Goal: Task Accomplishment & Management: Use online tool/utility

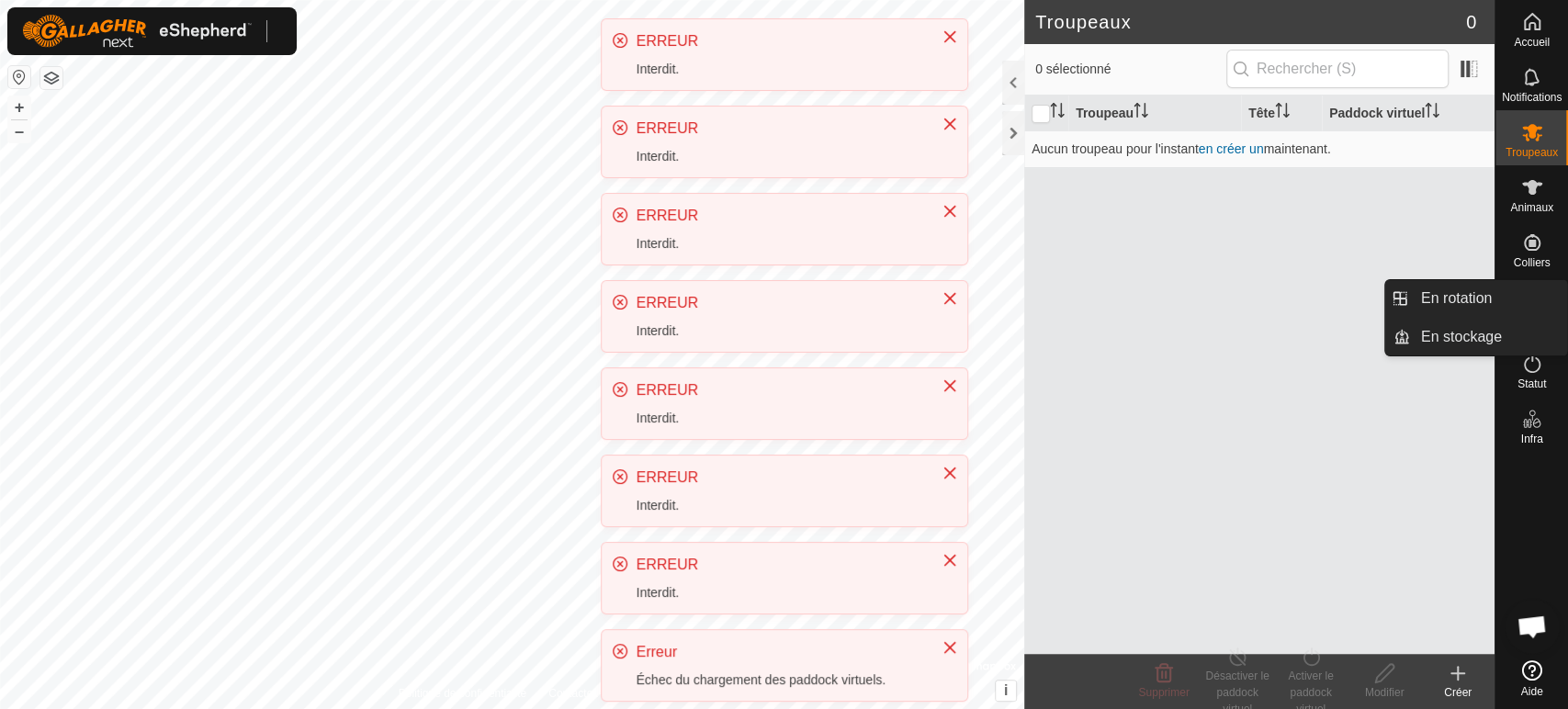
scroll to position [382, 0]
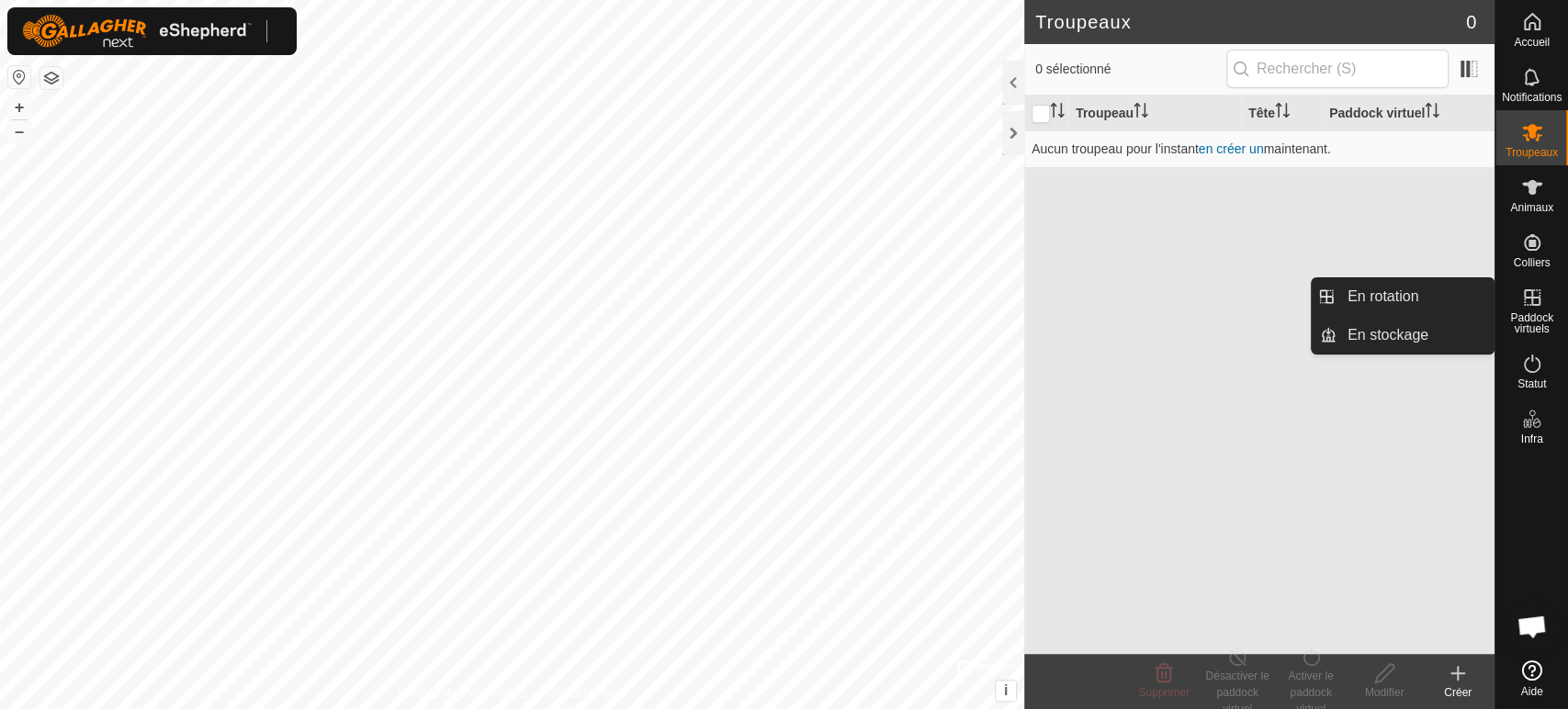
click at [1527, 307] on icon at bounding box center [1532, 297] width 22 height 22
click at [1354, 292] on link "En rotation" at bounding box center [1415, 297] width 157 height 36
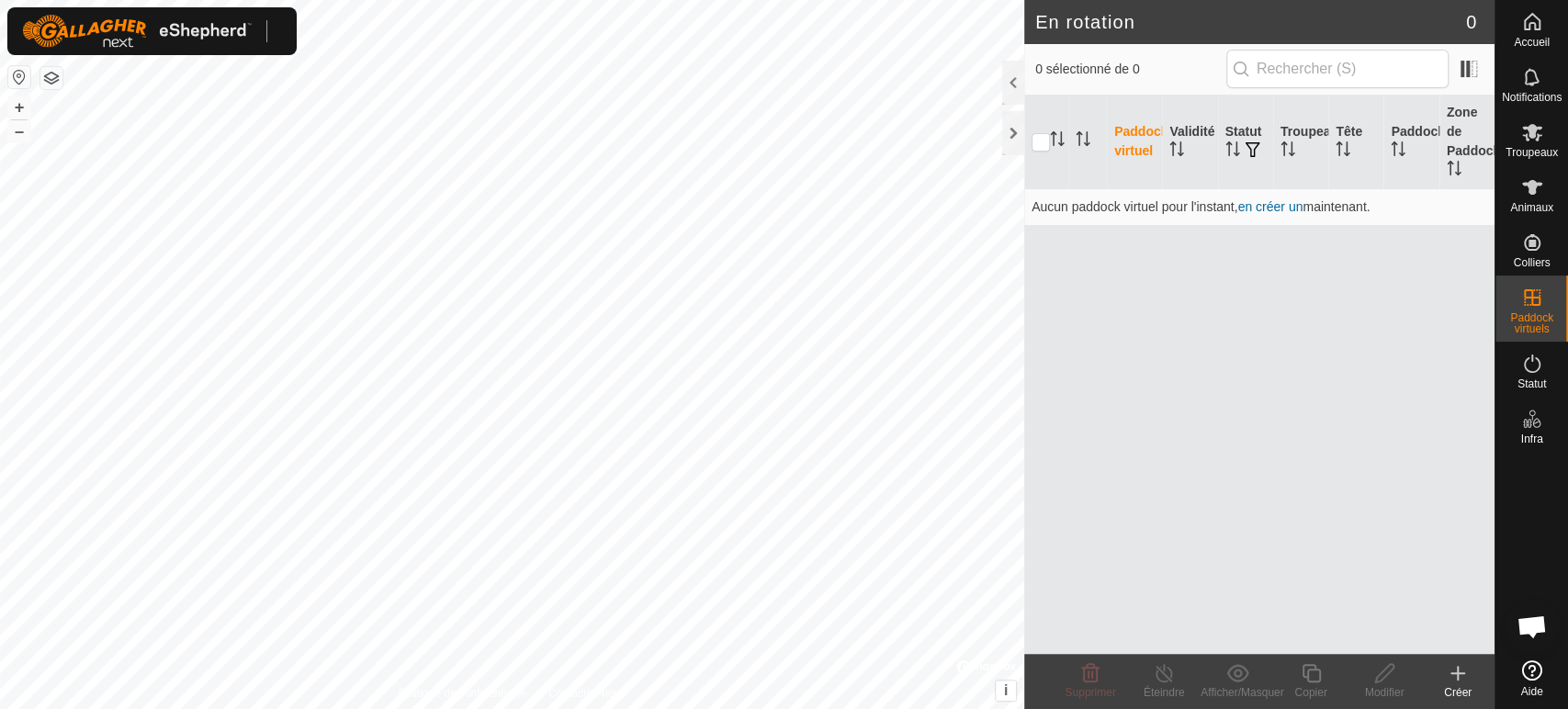
click at [1455, 693] on div "Créer" at bounding box center [1457, 692] width 74 height 16
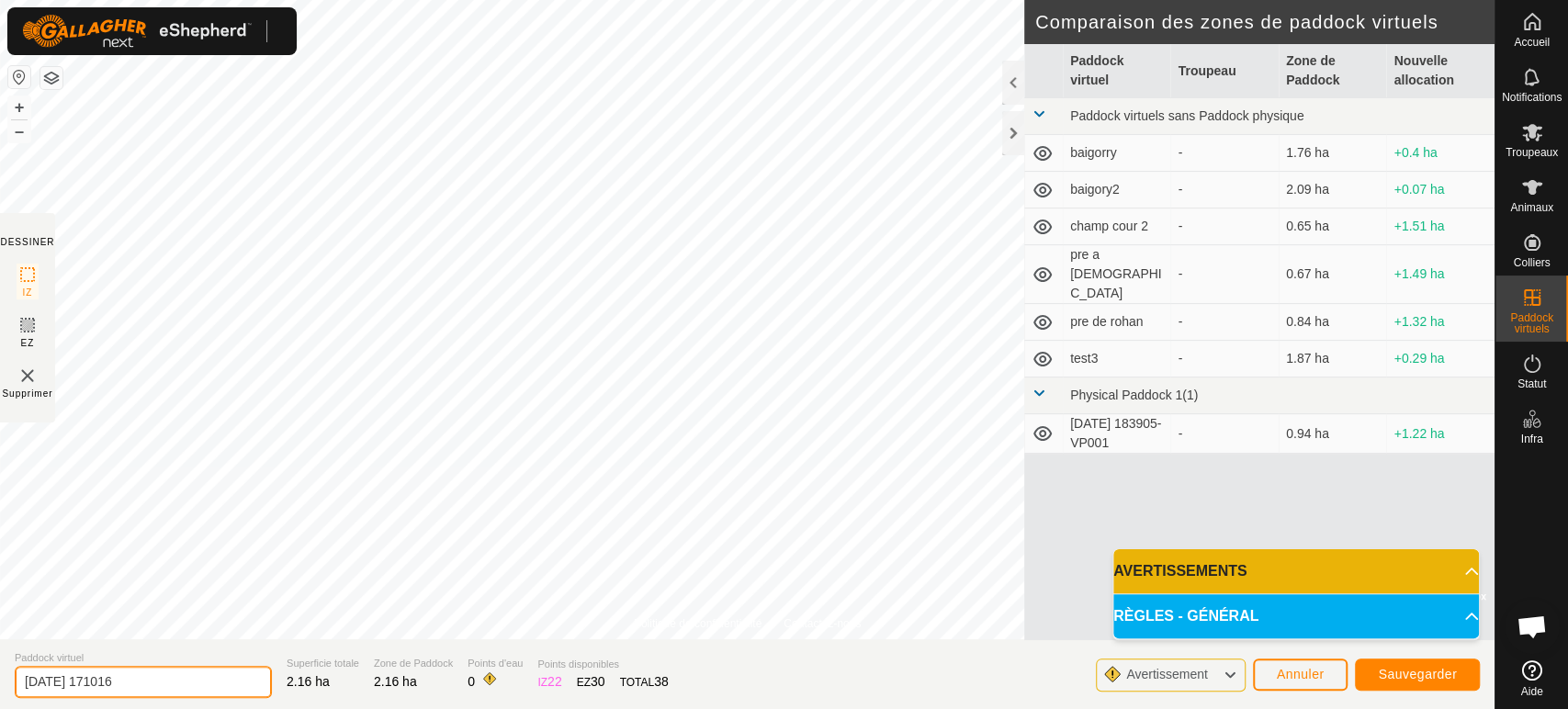
click at [192, 674] on input "[DATE] 171016" at bounding box center [143, 682] width 257 height 33
type input "2"
type input "garaxi"
click at [1412, 676] on span "Sauvegarder" at bounding box center [1417, 674] width 79 height 14
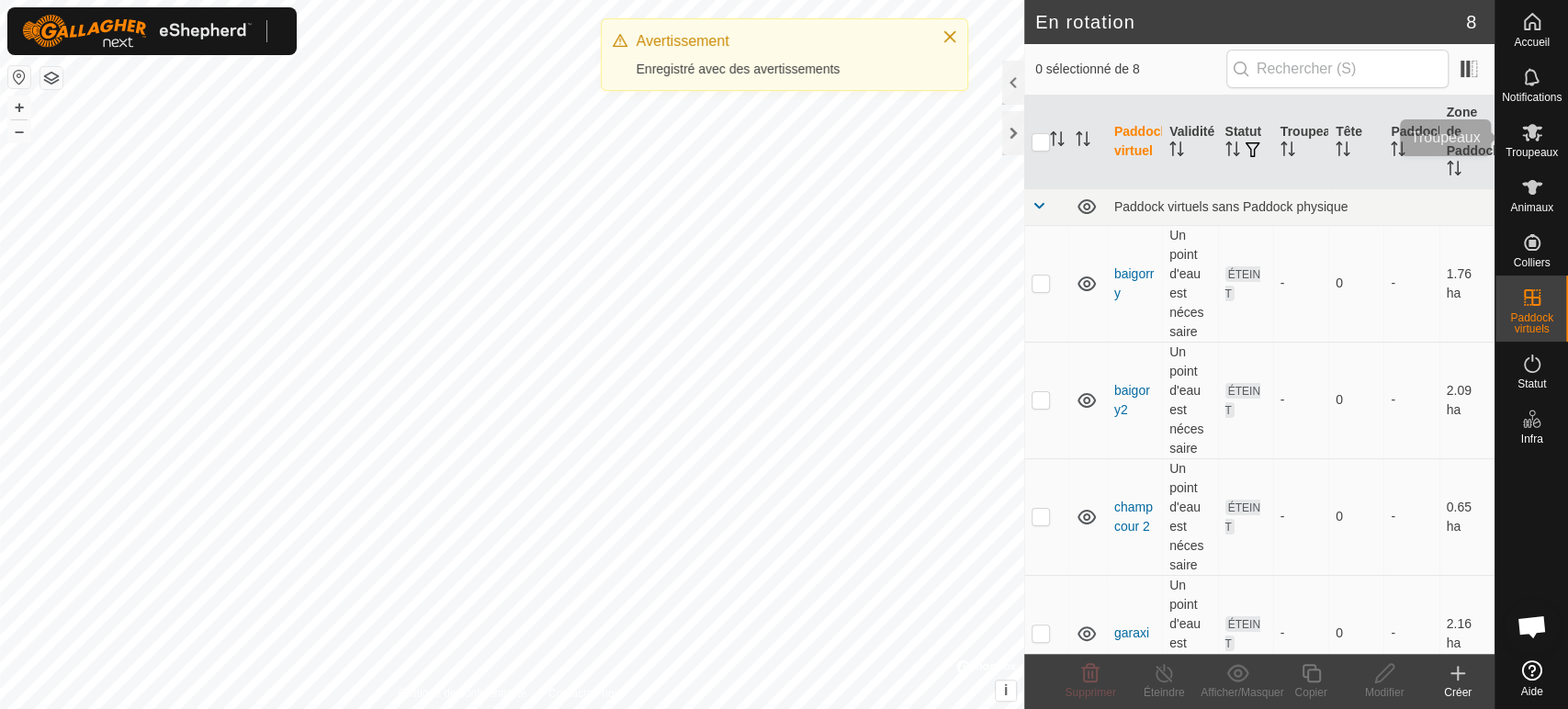
click at [1515, 138] on es-mob-svg-icon at bounding box center [1532, 132] width 34 height 30
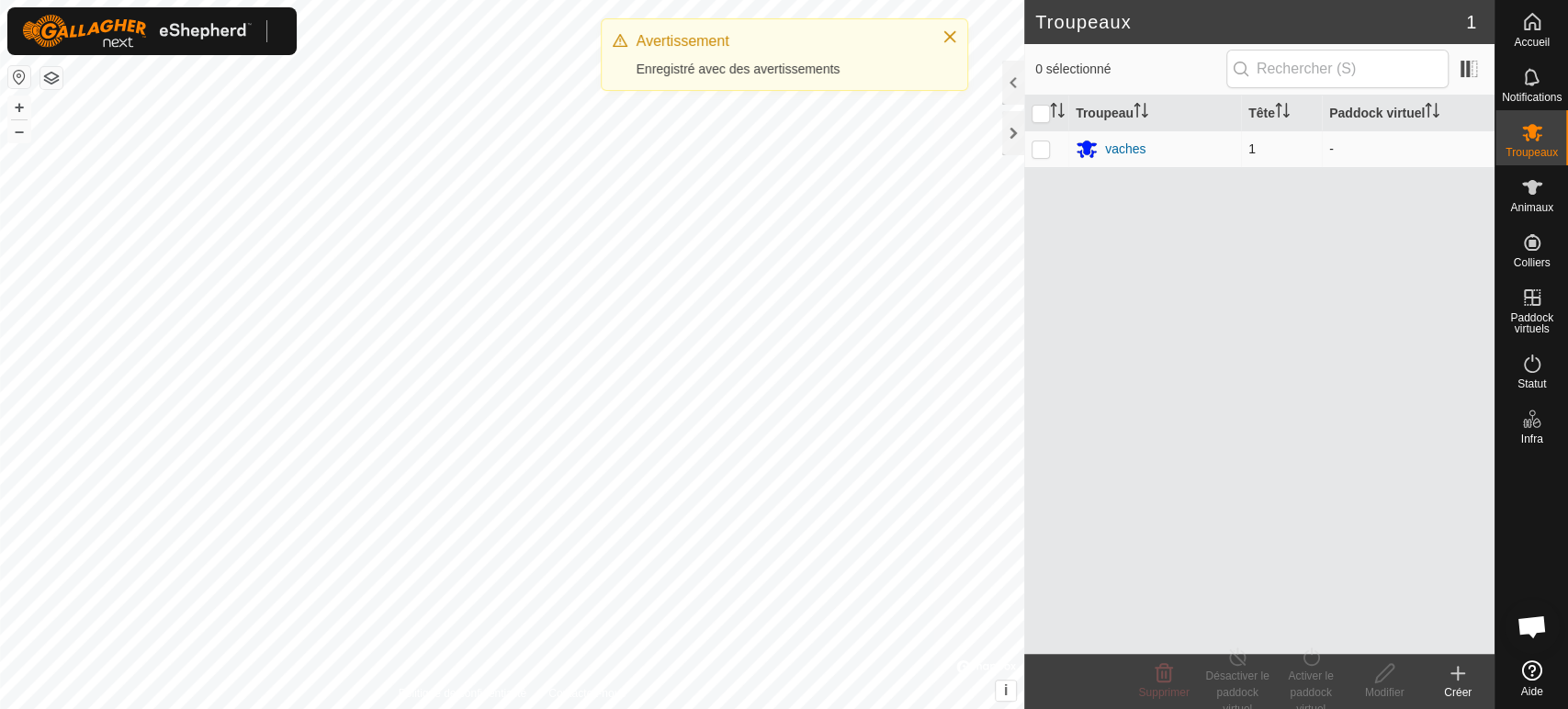
drag, startPoint x: 1041, startPoint y: 141, endPoint x: 1070, endPoint y: 149, distance: 30.1
click at [1042, 140] on td at bounding box center [1046, 149] width 44 height 36
checkbox input "true"
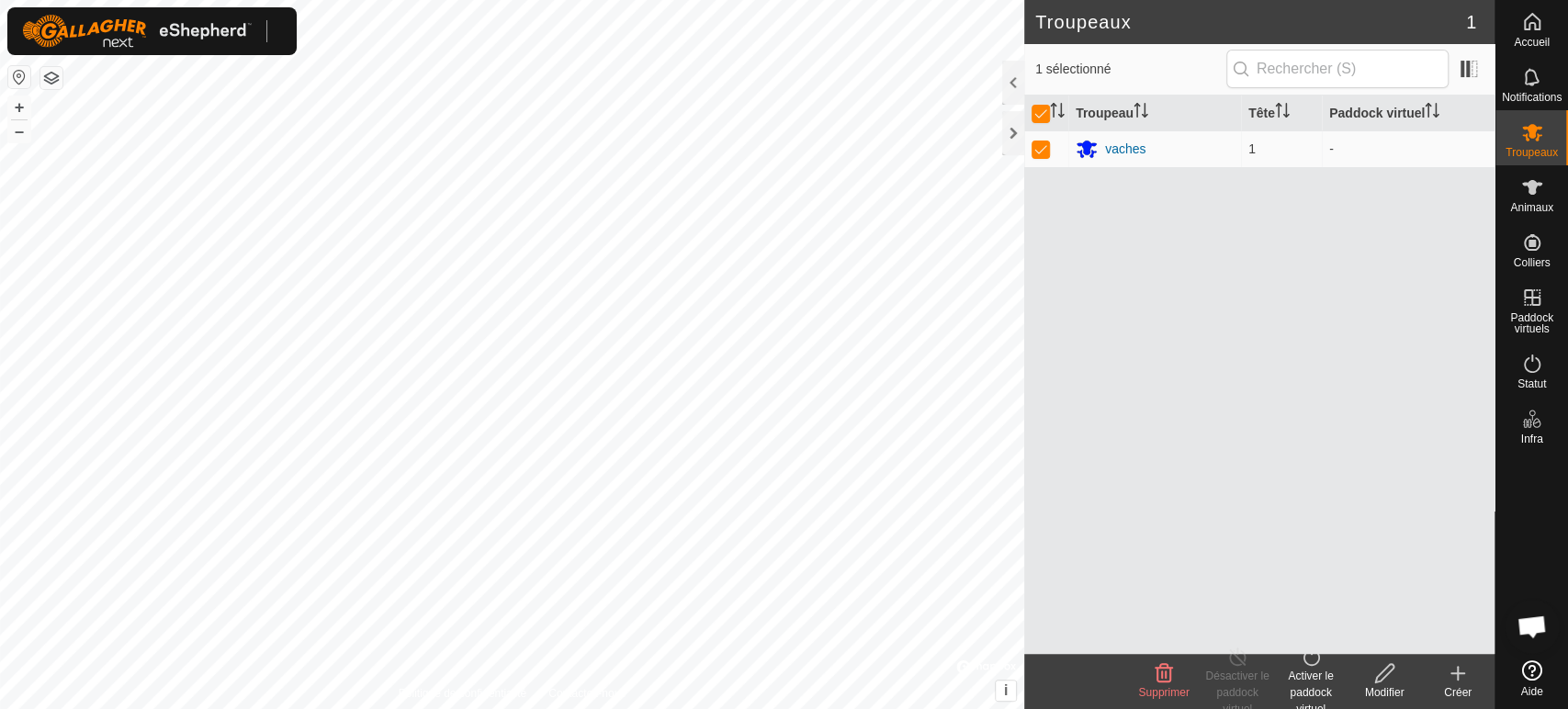
click at [1301, 685] on div "Activer le paddock virtuel" at bounding box center [1310, 693] width 74 height 50
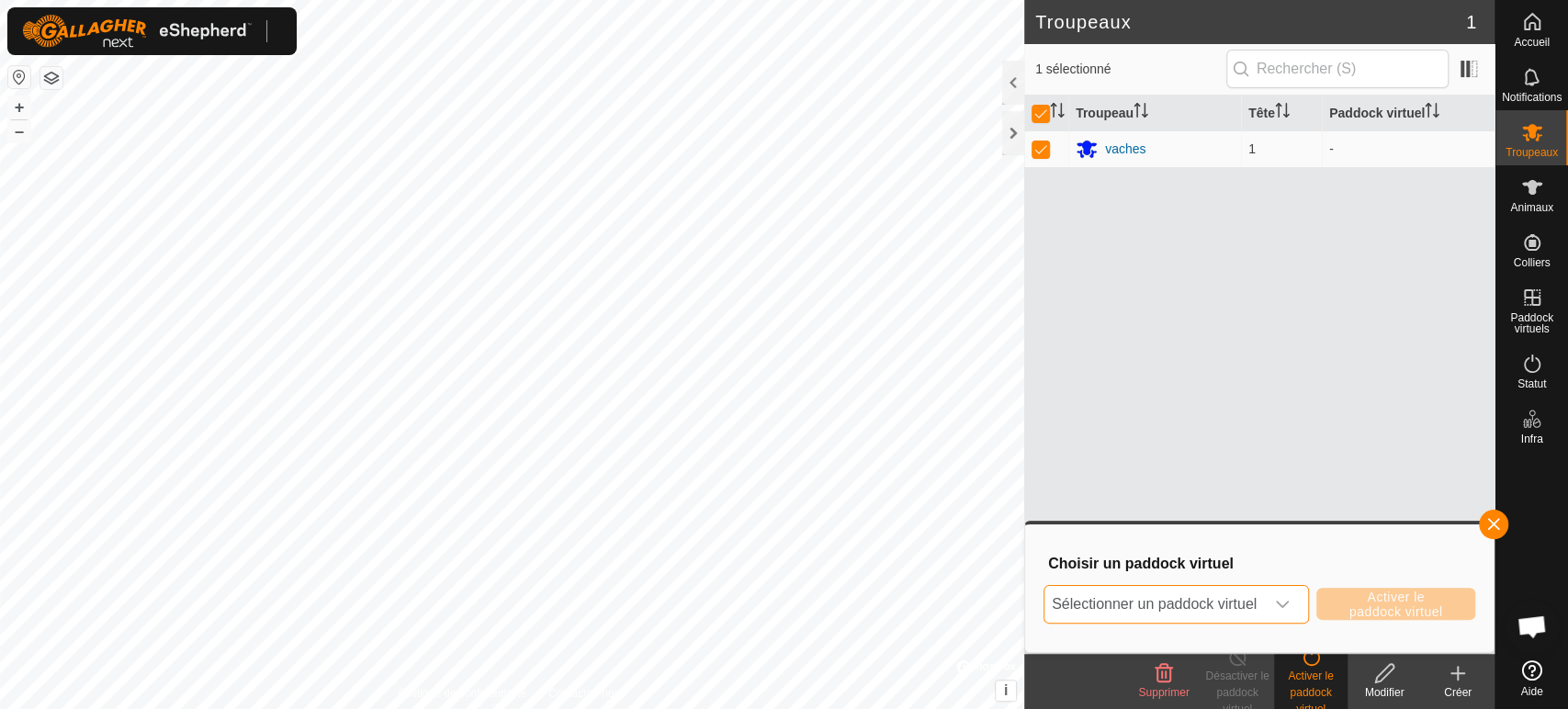
click at [1236, 608] on span "Sélectionner un paddock virtuel" at bounding box center [1153, 605] width 219 height 36
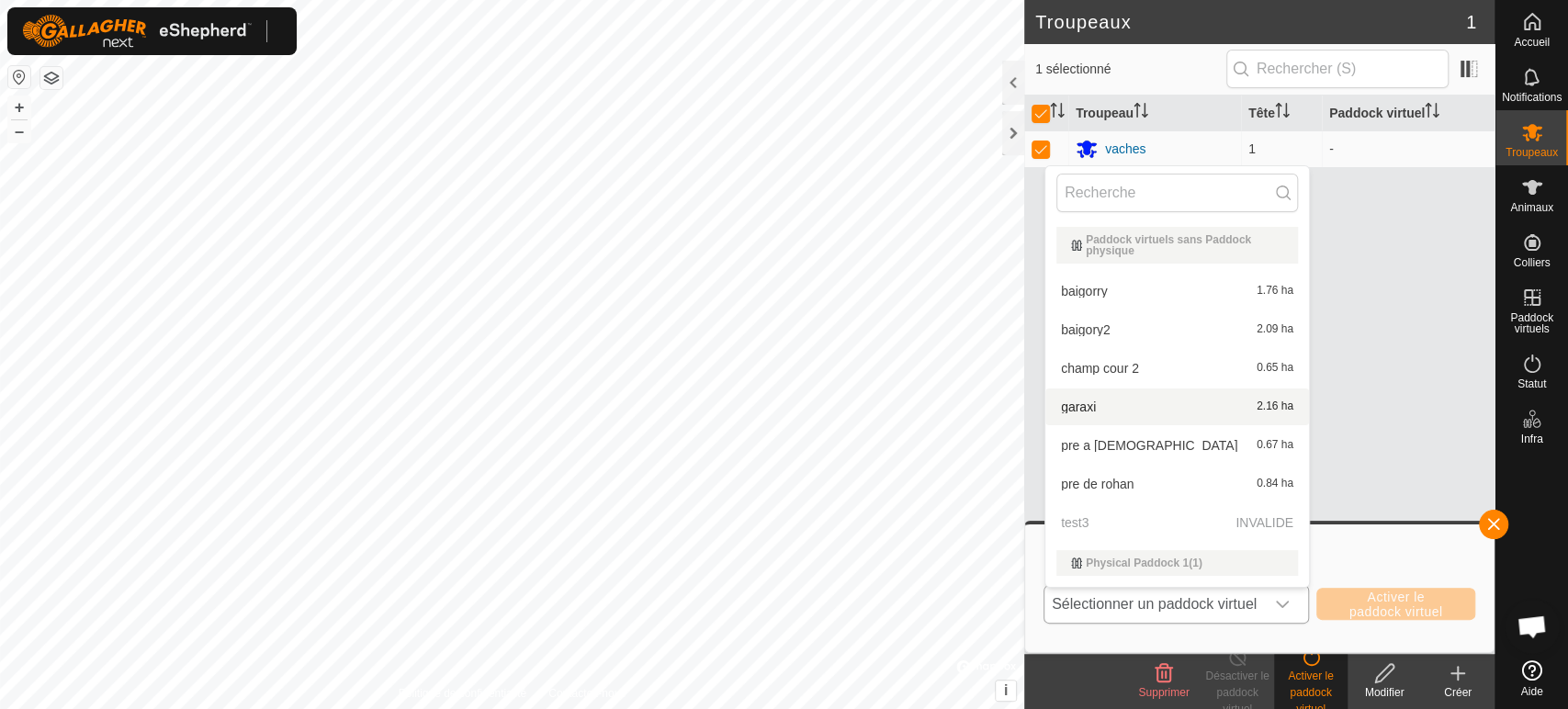
click at [1168, 417] on li "garaxi 2.16 ha" at bounding box center [1176, 407] width 263 height 36
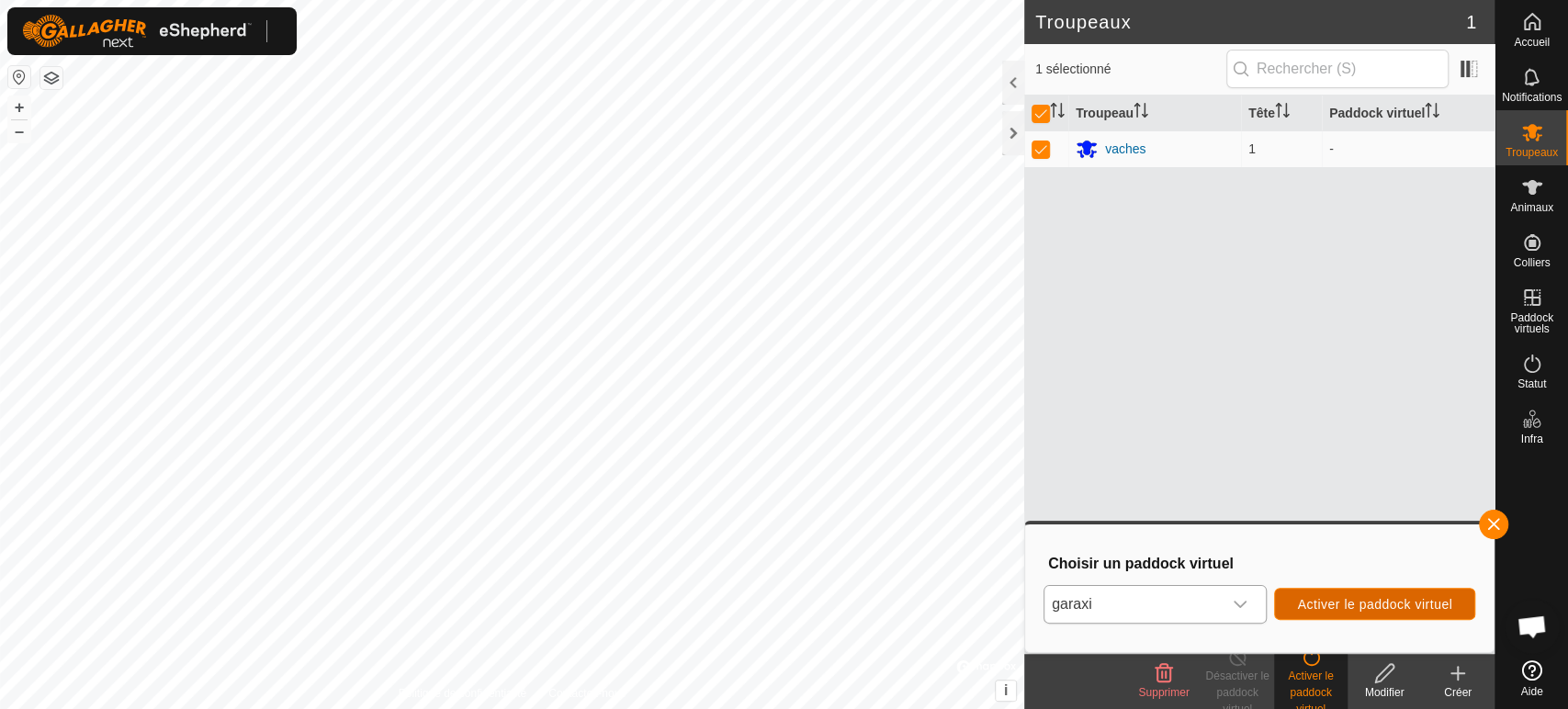
click at [1362, 603] on span "Activer le paddock virtuel" at bounding box center [1375, 604] width 155 height 14
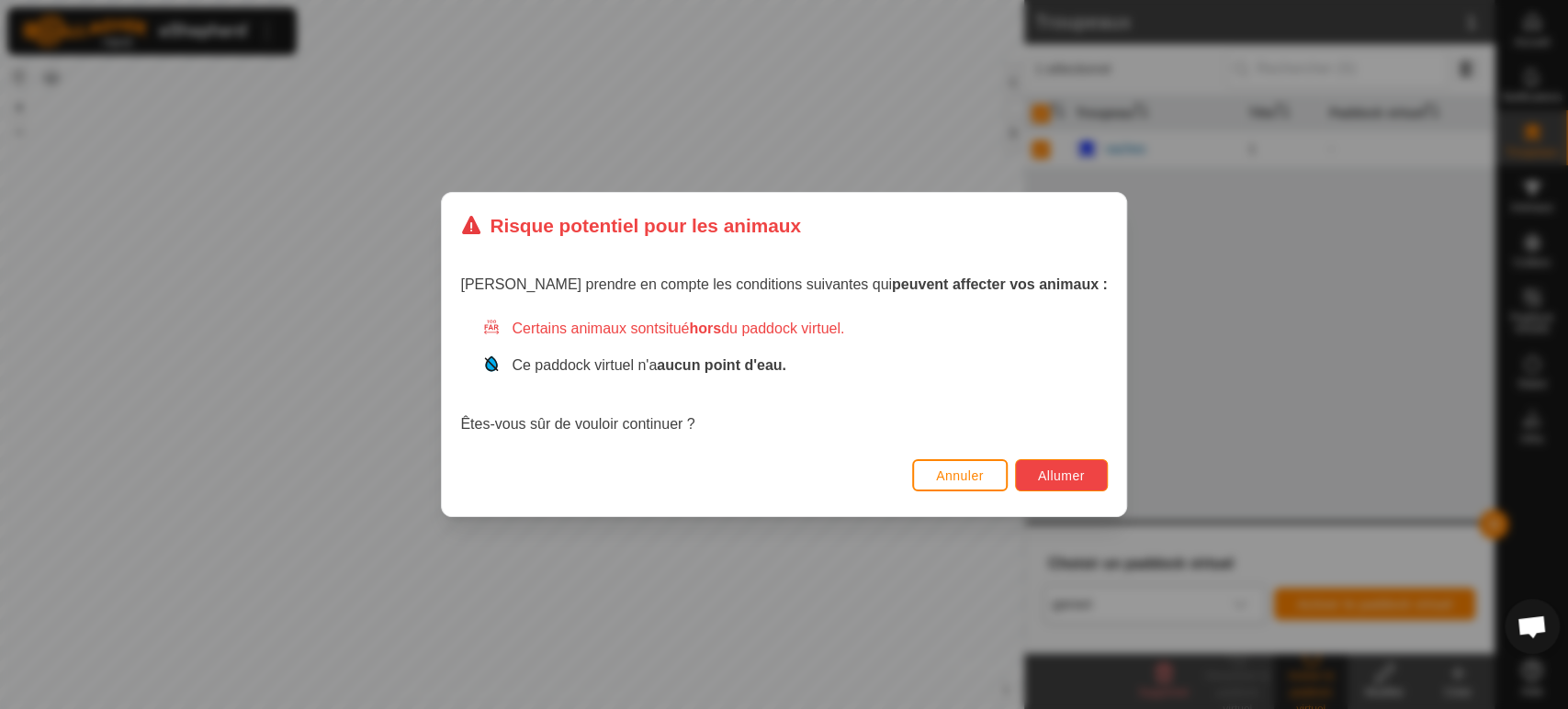
click at [1037, 480] on span "Allumer" at bounding box center [1060, 475] width 47 height 14
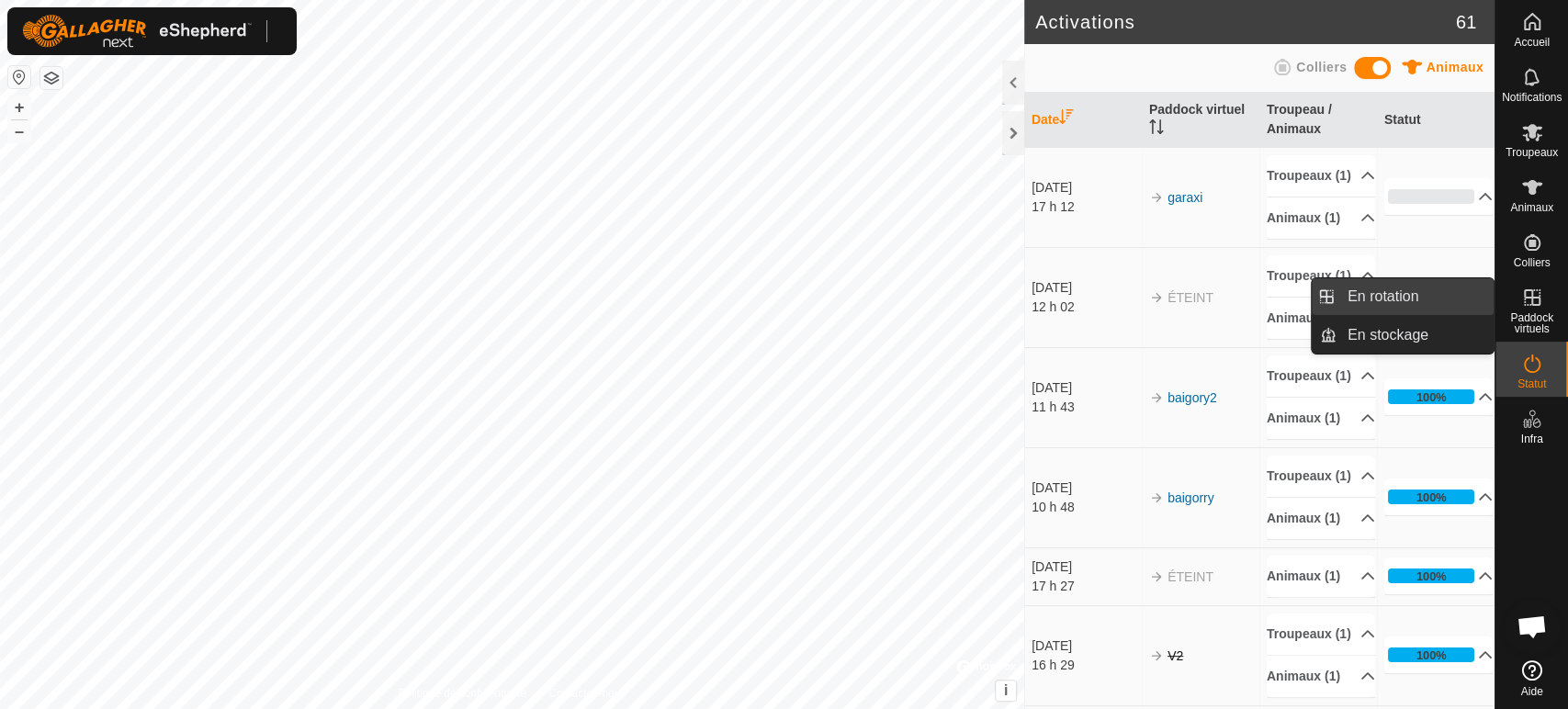
click at [1449, 301] on link "En rotation" at bounding box center [1415, 297] width 157 height 36
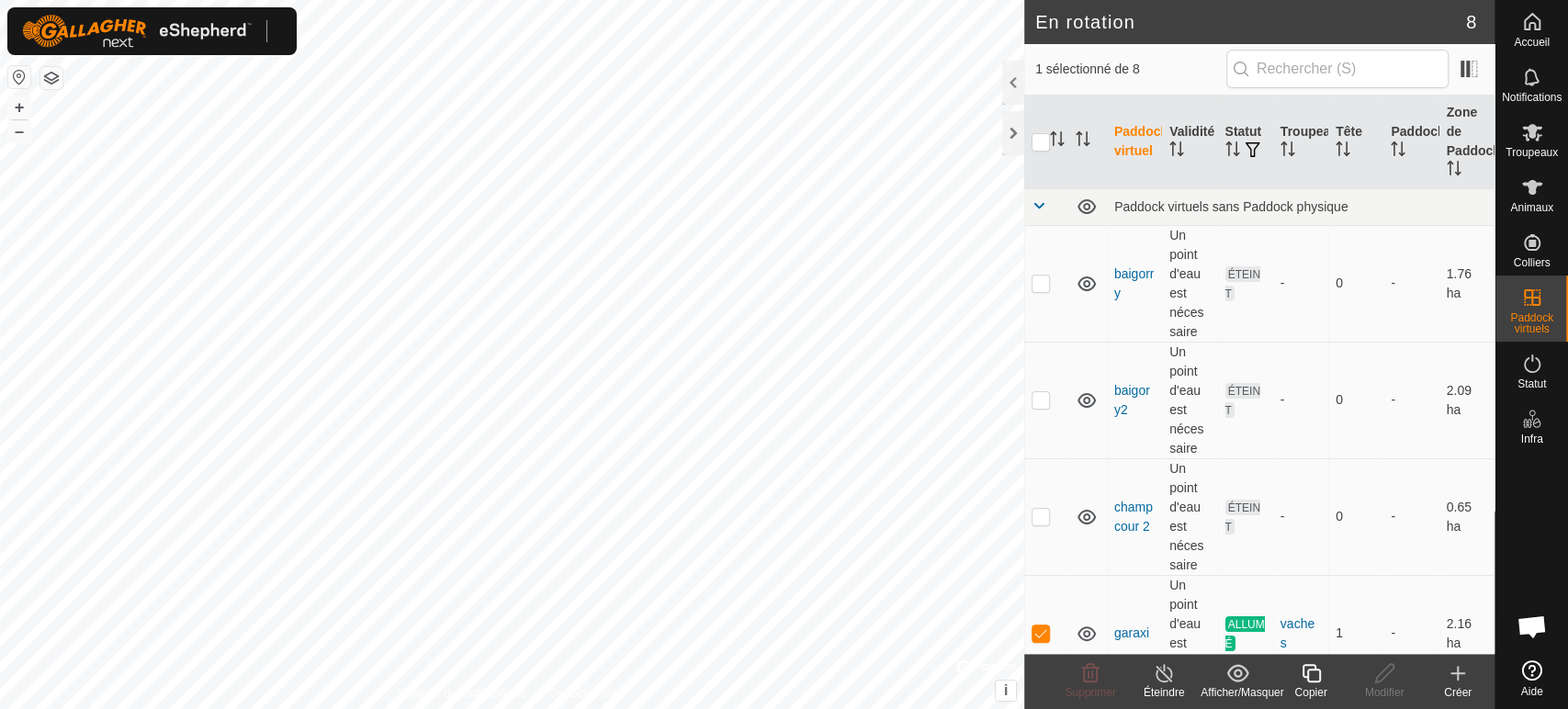
click at [1462, 667] on icon at bounding box center [1457, 673] width 22 height 22
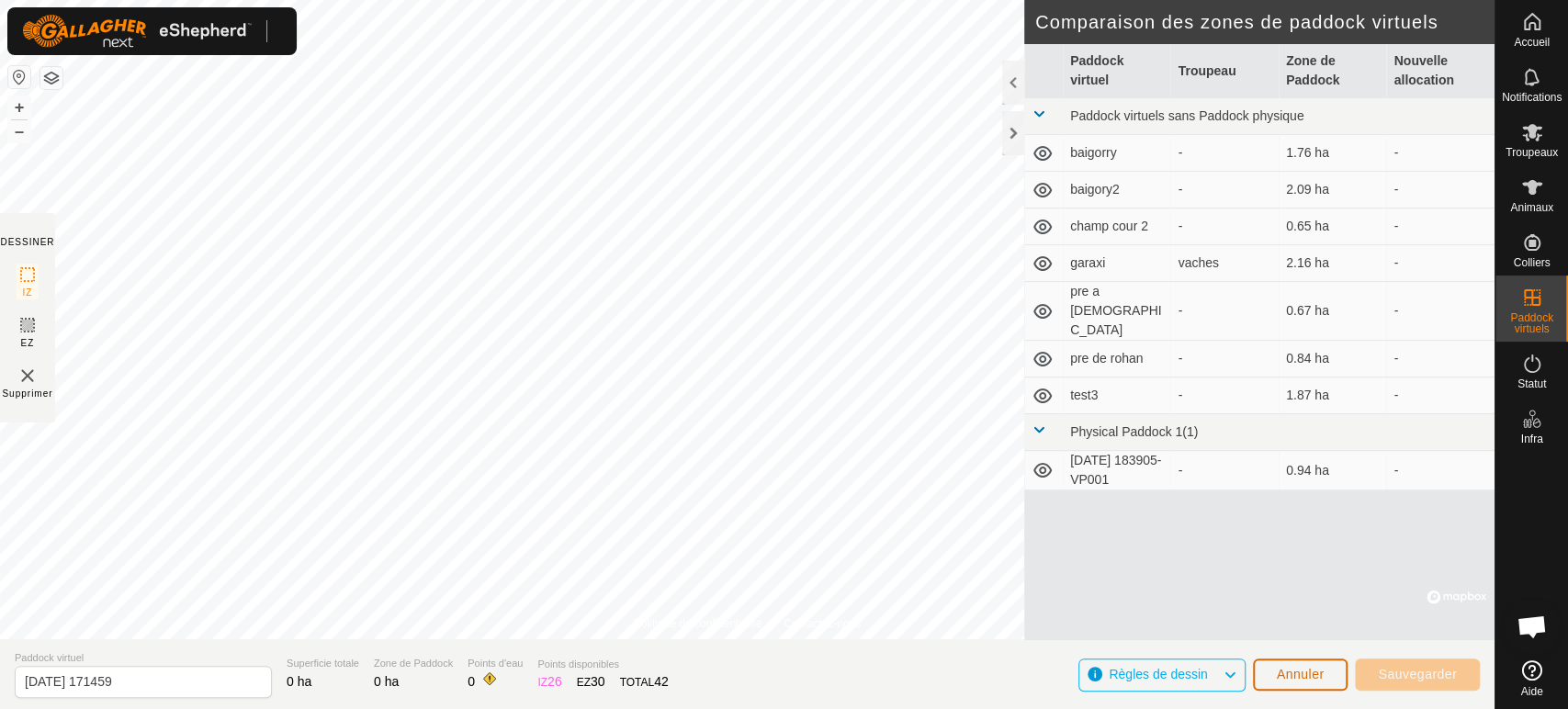
click at [1306, 675] on span "Annuler" at bounding box center [1301, 674] width 48 height 14
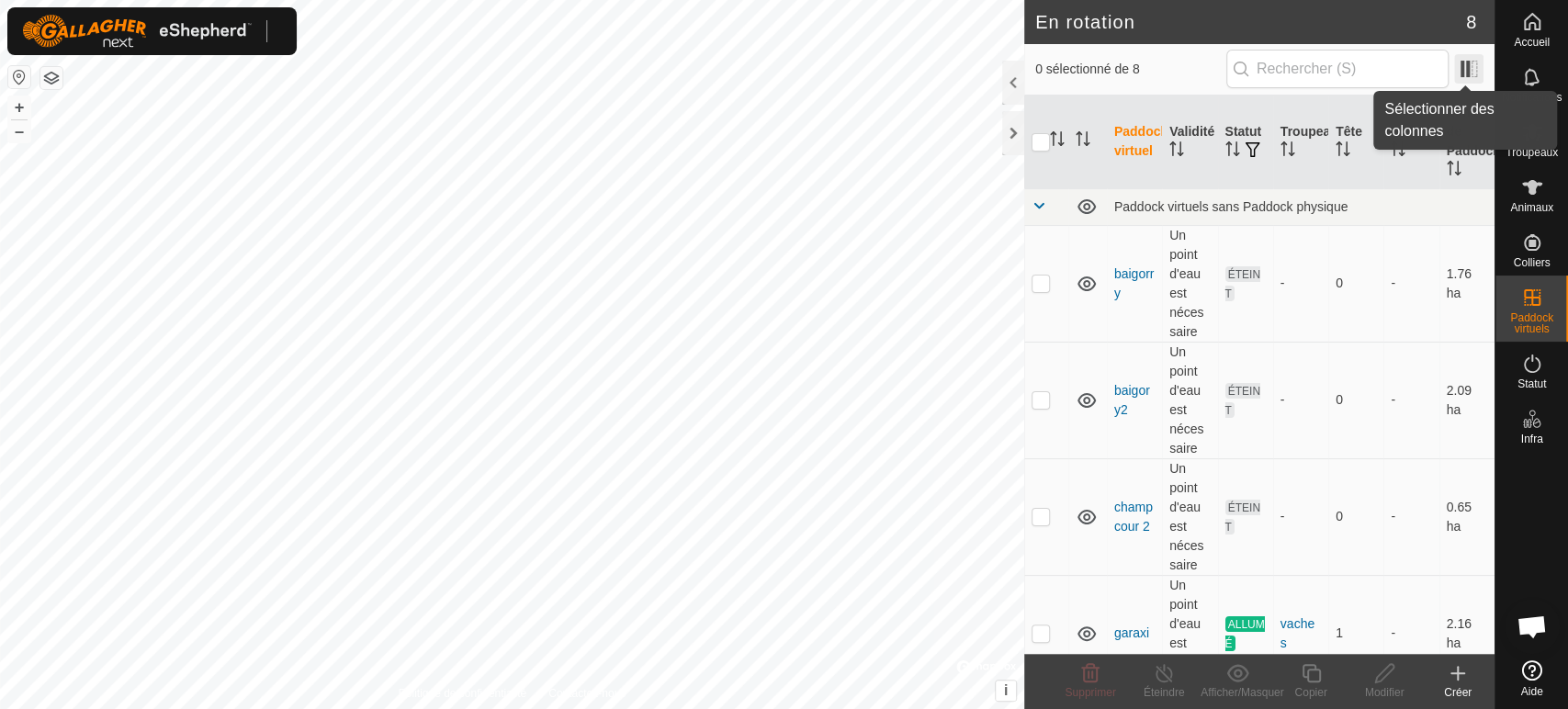
click at [1466, 68] on span at bounding box center [1468, 69] width 30 height 30
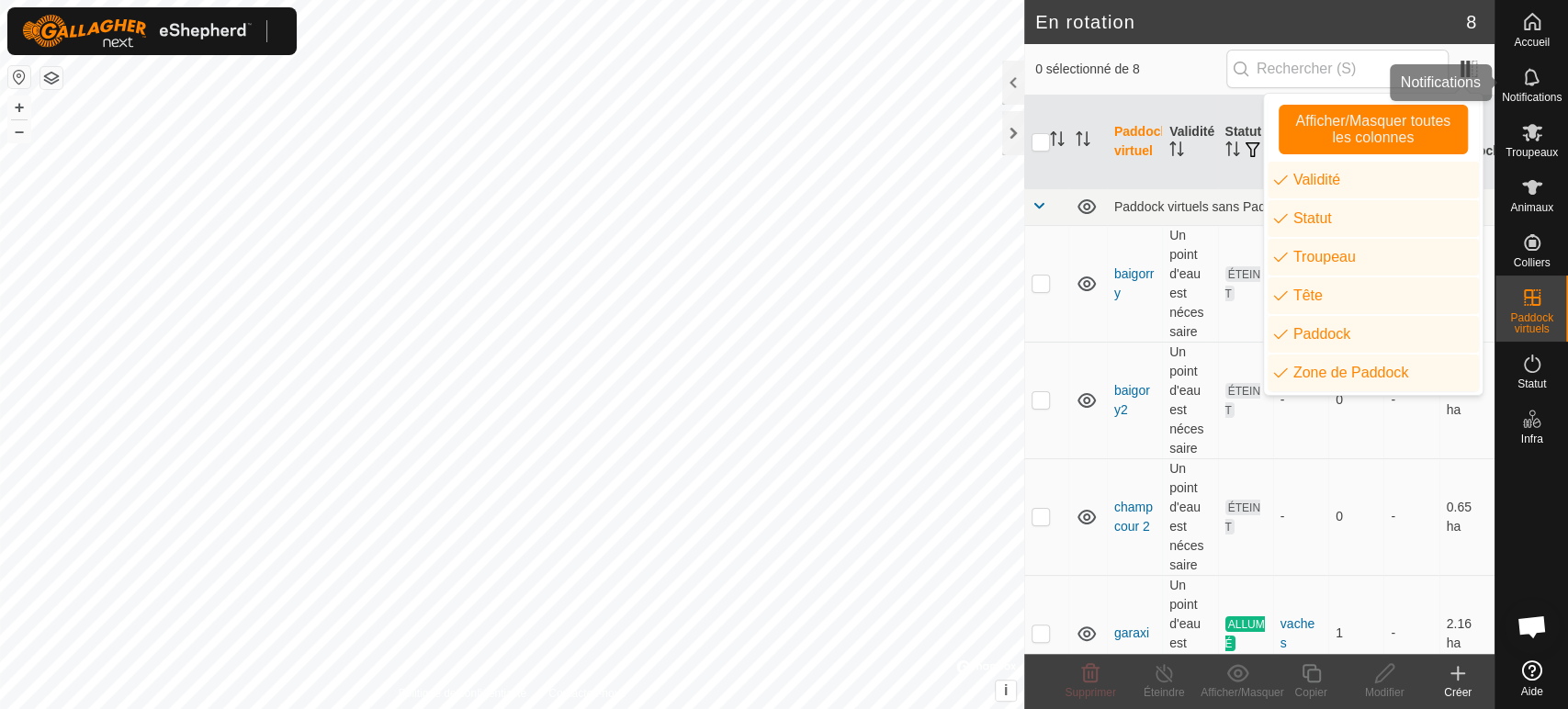
click at [1531, 79] on icon at bounding box center [1532, 77] width 22 height 22
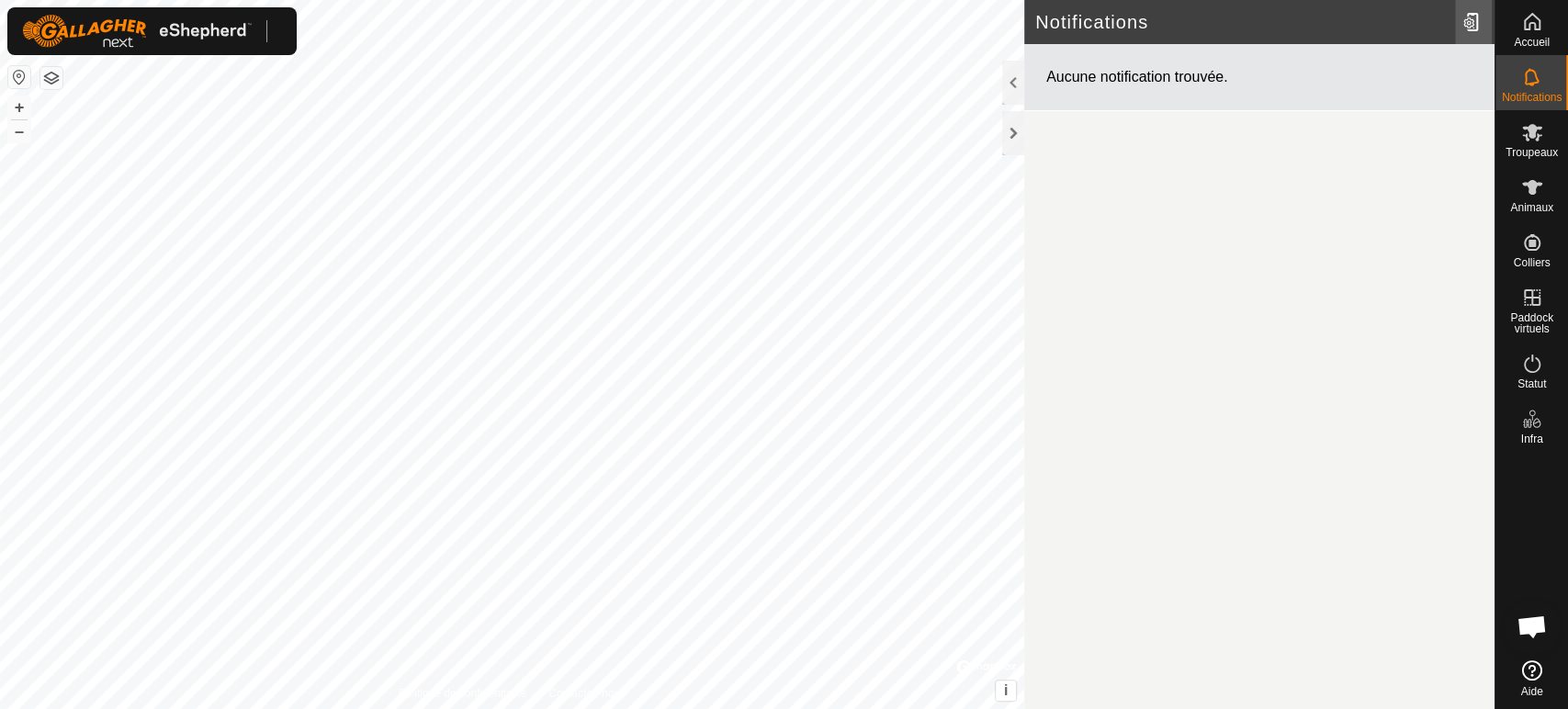
click at [1468, 20] on div at bounding box center [1473, 22] width 36 height 52
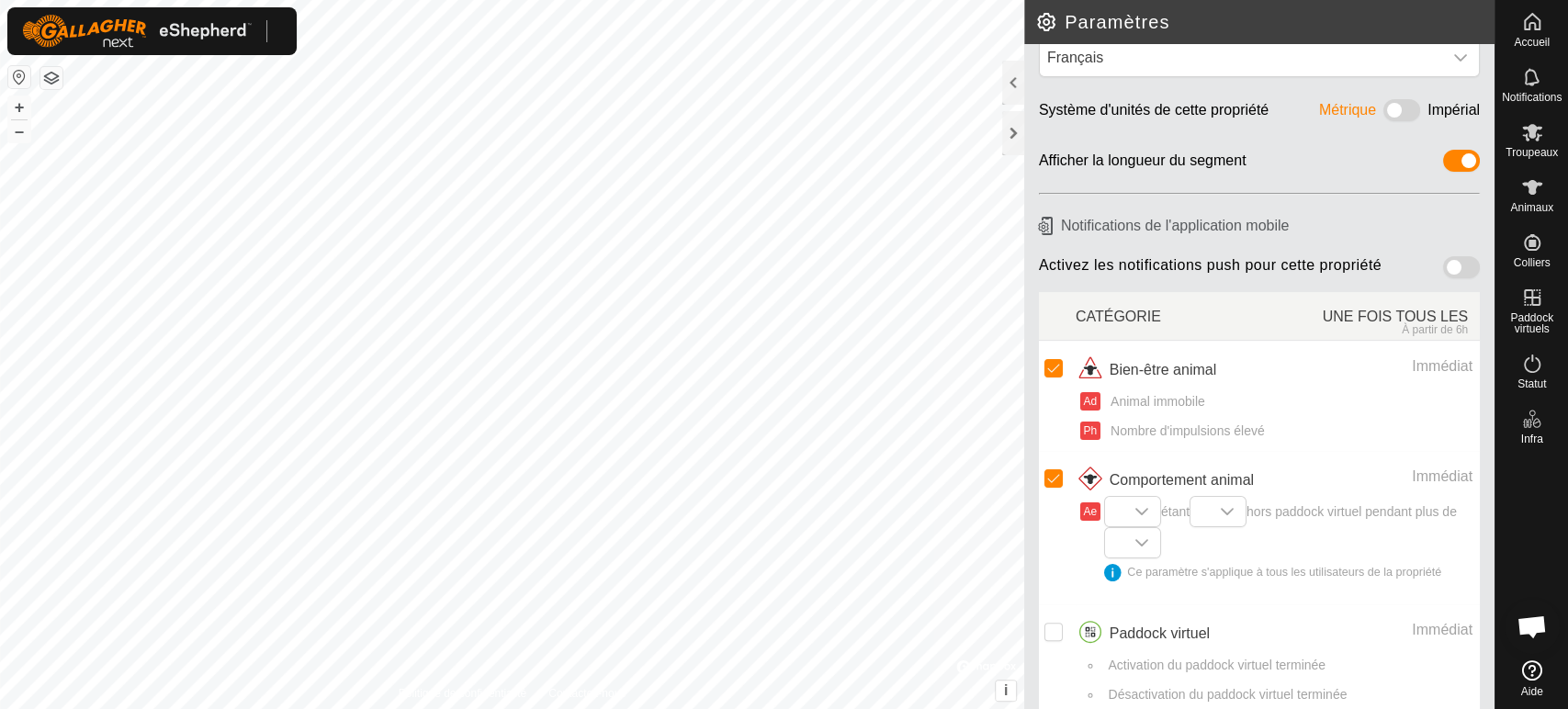
scroll to position [60, 0]
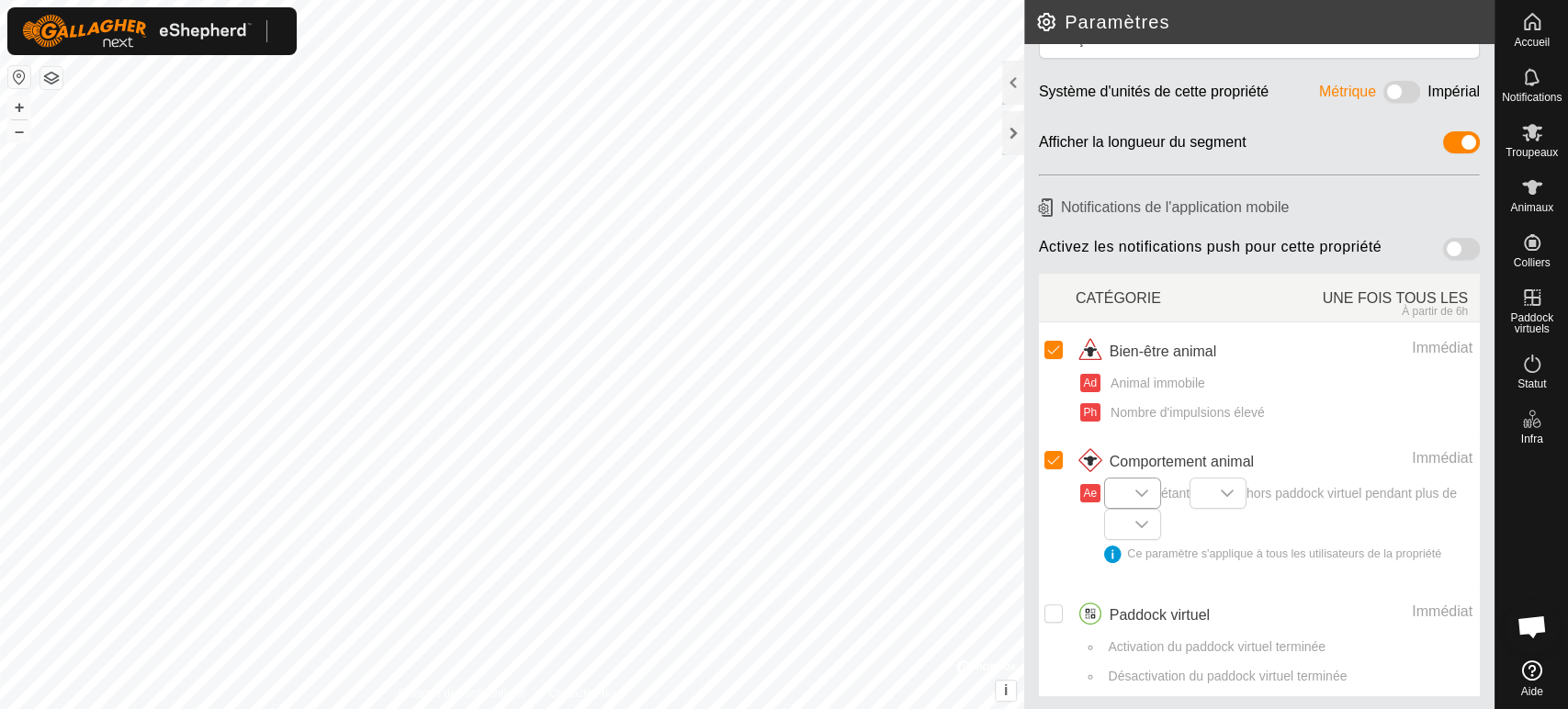
click at [1129, 493] on div "dropdown trigger" at bounding box center [1142, 493] width 36 height 30
click at [1241, 484] on div "dropdown trigger" at bounding box center [1227, 493] width 36 height 30
click at [1403, 535] on span "étant 20m 50m 100m 200m 500m 1000m hors paddock virtuel pendant plus de Ce para…" at bounding box center [1288, 530] width 368 height 92
click at [1160, 520] on div "dropdown trigger" at bounding box center [1142, 524] width 36 height 30
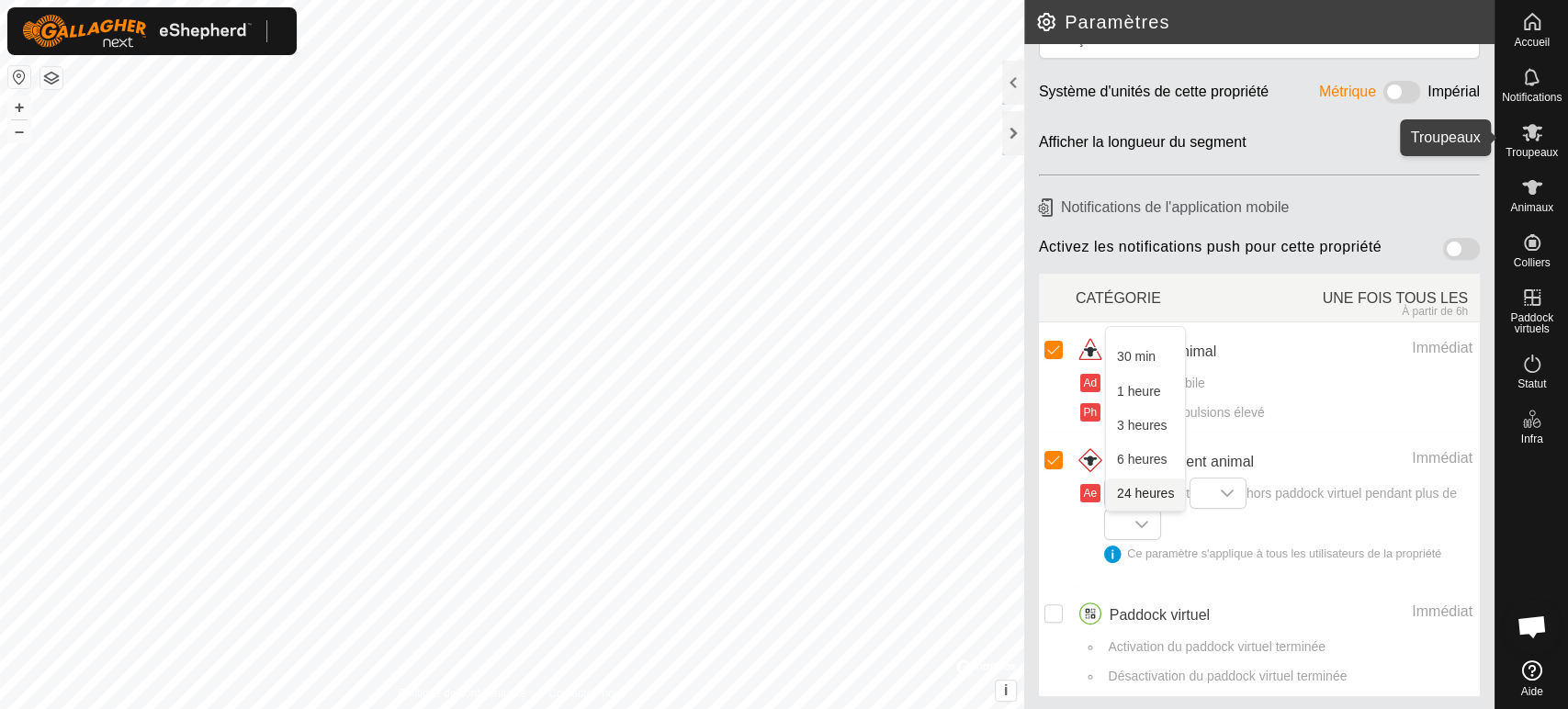
click at [1537, 133] on icon at bounding box center [1532, 132] width 22 height 22
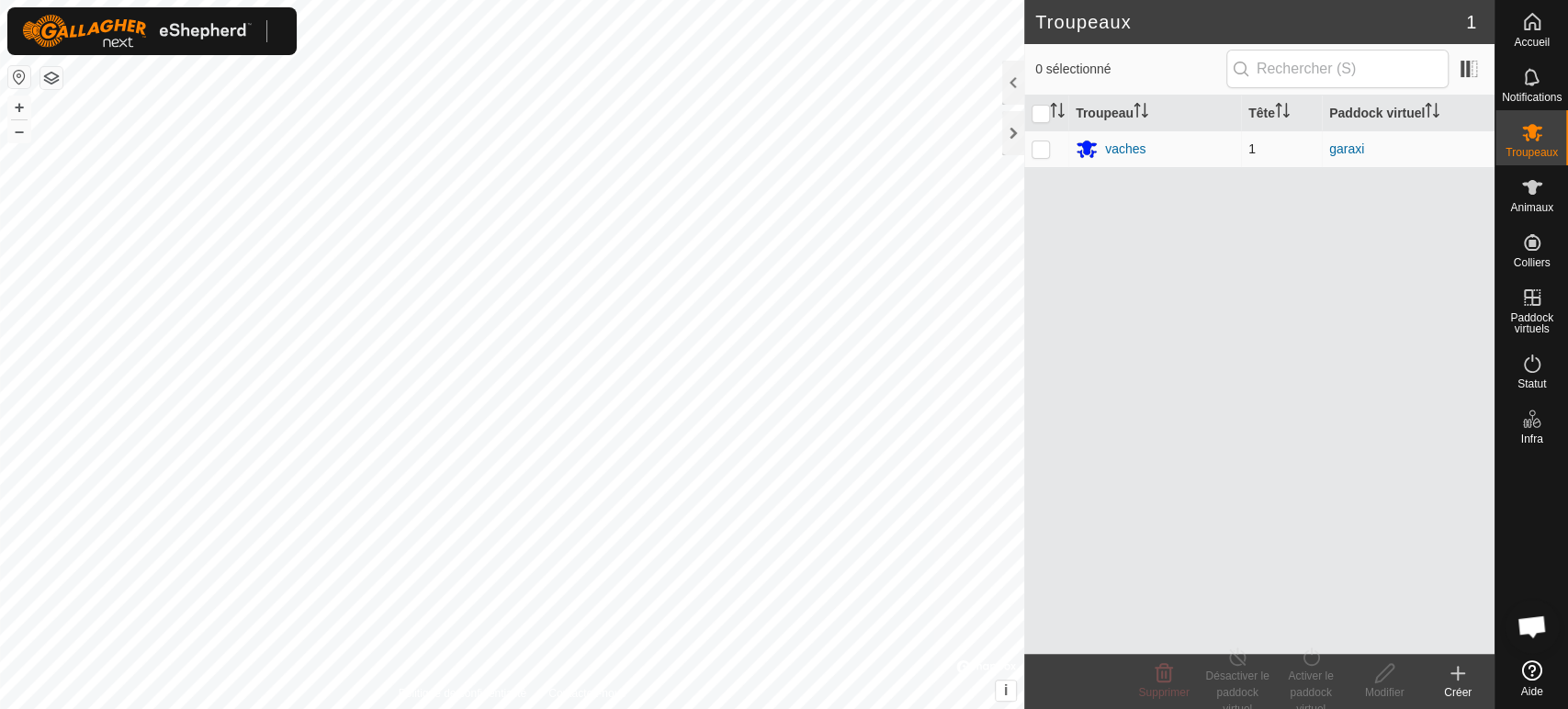
click at [1035, 154] on p-checkbox at bounding box center [1040, 149] width 18 height 14
checkbox input "true"
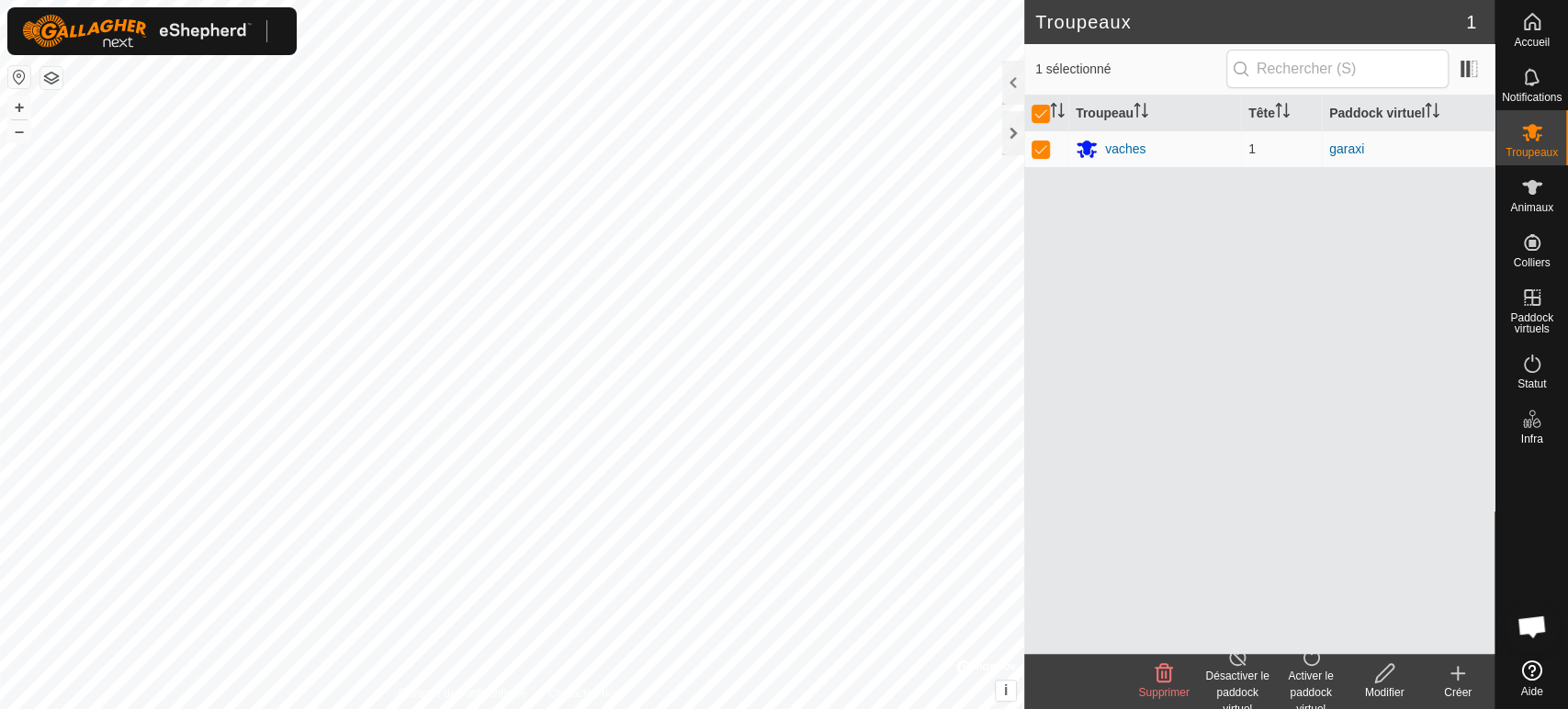
click at [1237, 669] on div "Désactiver le paddock virtuel" at bounding box center [1237, 682] width 74 height 56
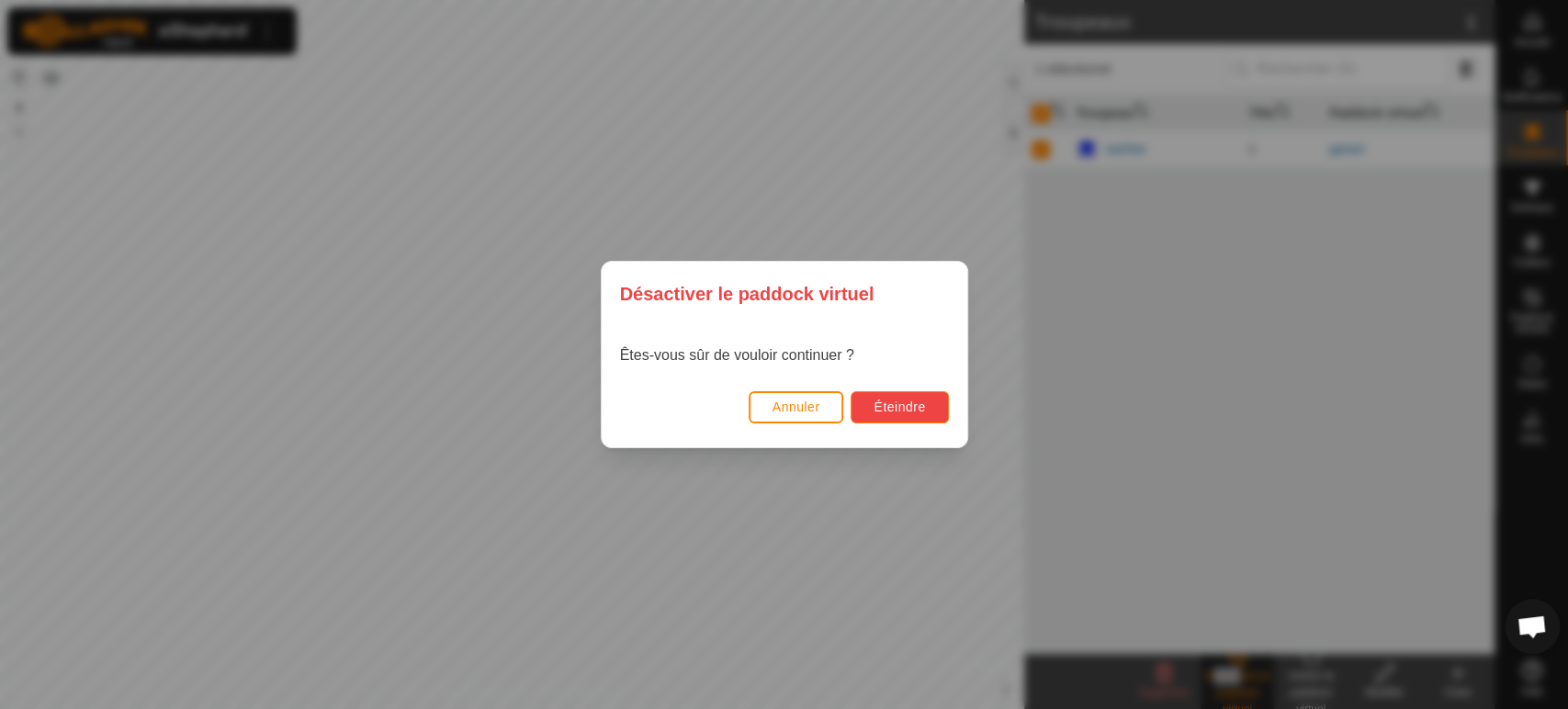
click at [882, 409] on span "Éteindre" at bounding box center [899, 406] width 52 height 14
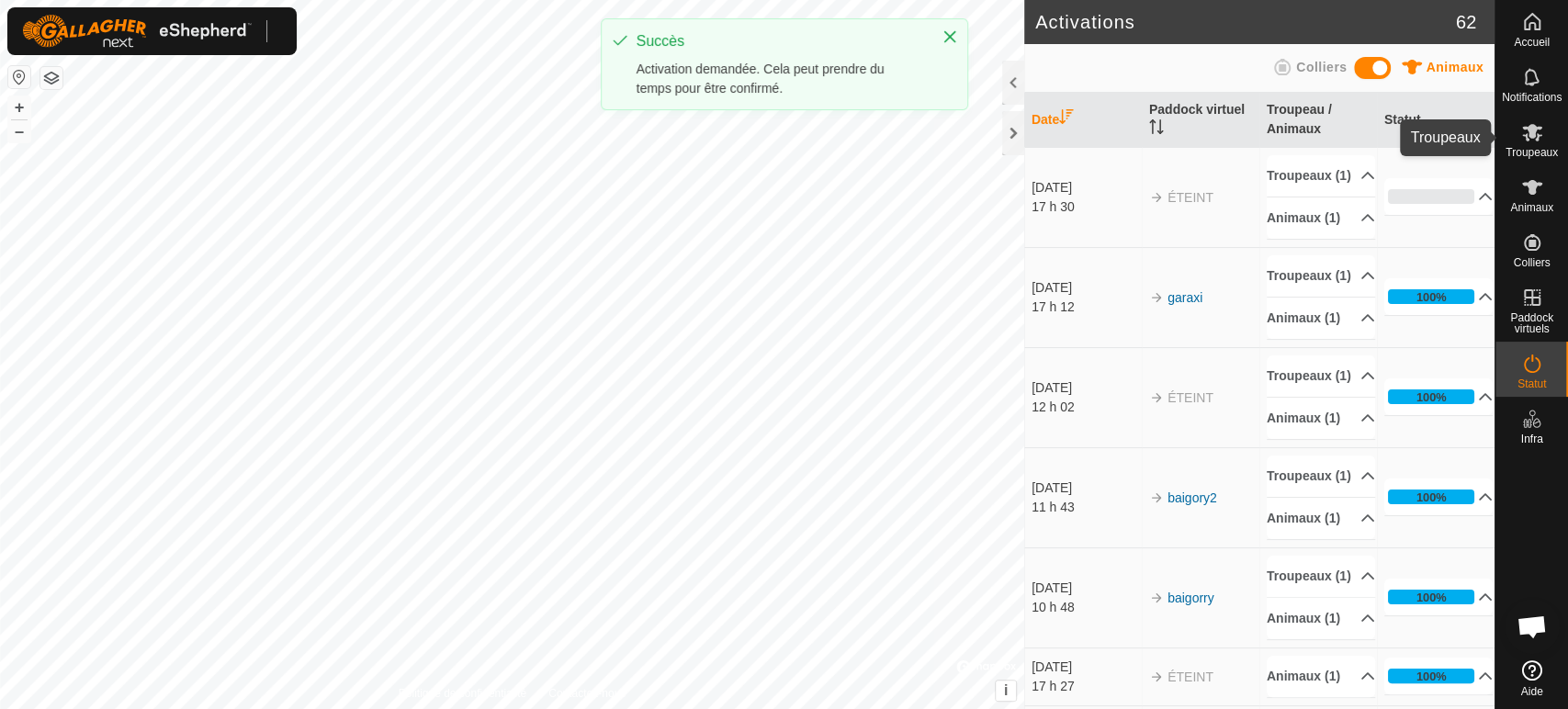
click at [1528, 131] on icon at bounding box center [1532, 132] width 22 height 22
